Goal: Navigation & Orientation: Find specific page/section

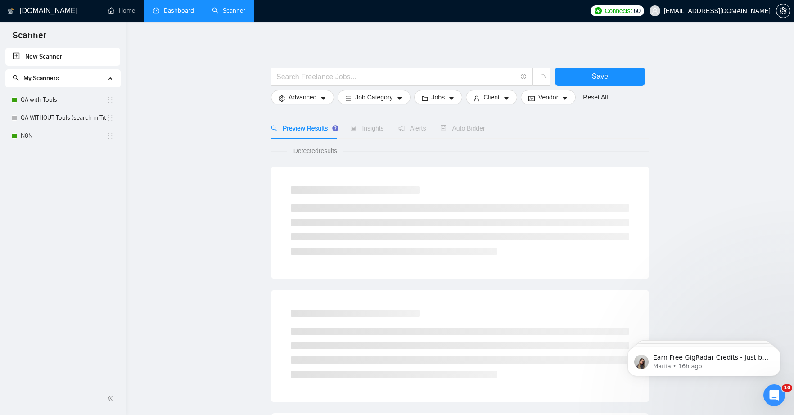
click at [176, 14] on link "Dashboard" at bounding box center [173, 11] width 41 height 8
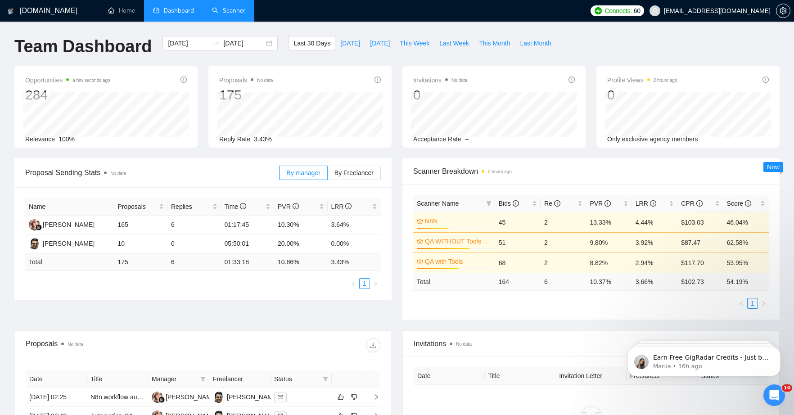
click at [231, 10] on link "Scanner" at bounding box center [228, 11] width 33 height 8
